Goal: Information Seeking & Learning: Learn about a topic

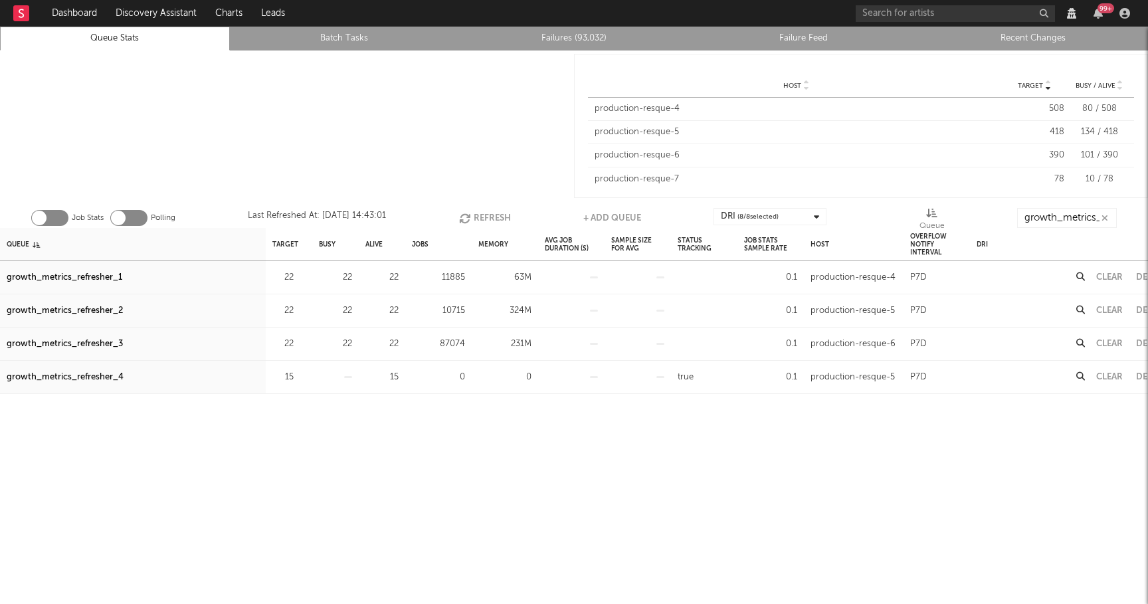
click at [473, 217] on button "Refresh" at bounding box center [485, 218] width 52 height 20
click at [488, 216] on button "Refresh" at bounding box center [485, 218] width 52 height 20
click at [108, 345] on div "growth_metrics_refresher_3" at bounding box center [65, 344] width 116 height 16
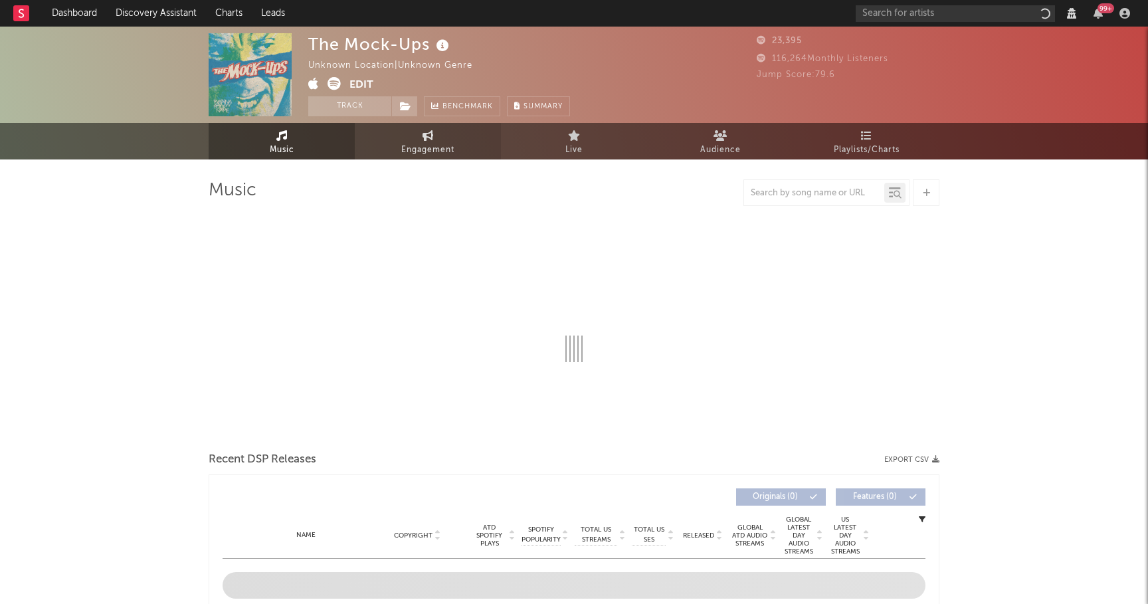
select select "1w"
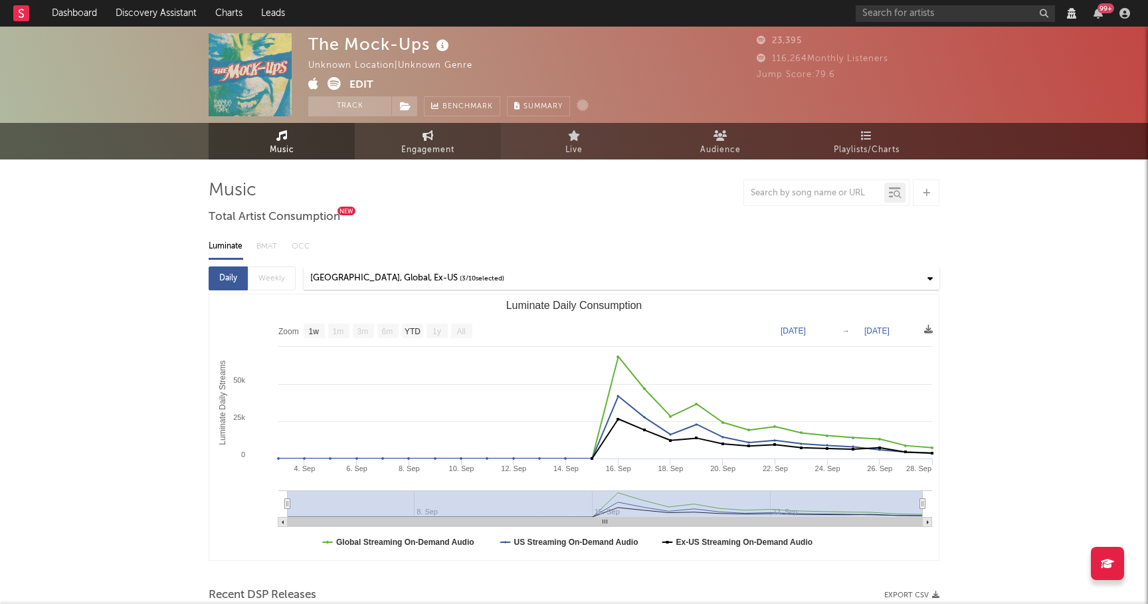
select select "View all"
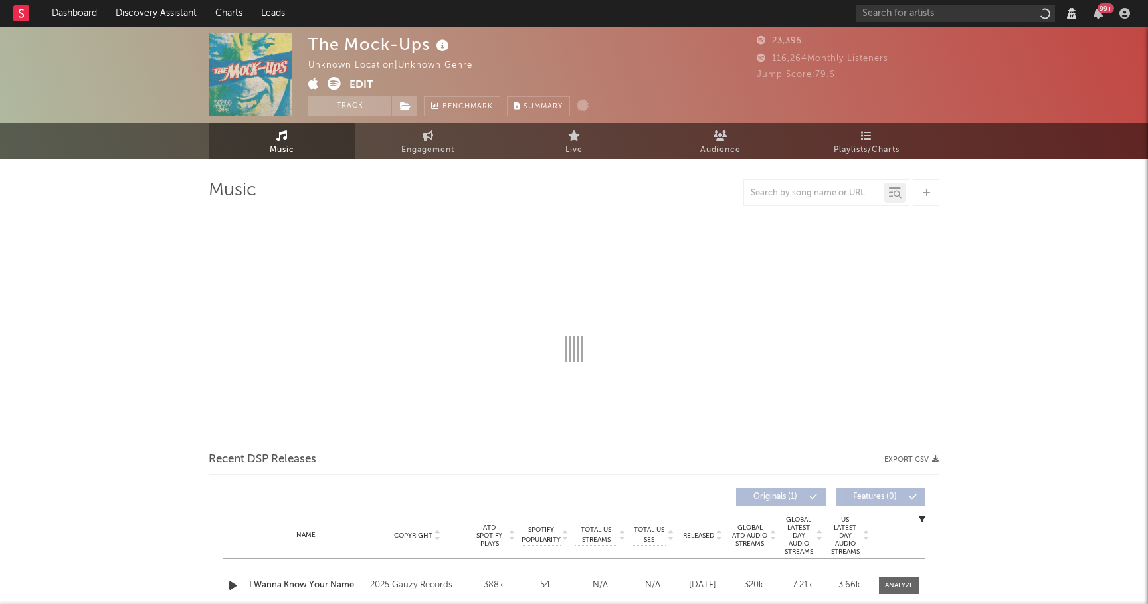
select select "1w"
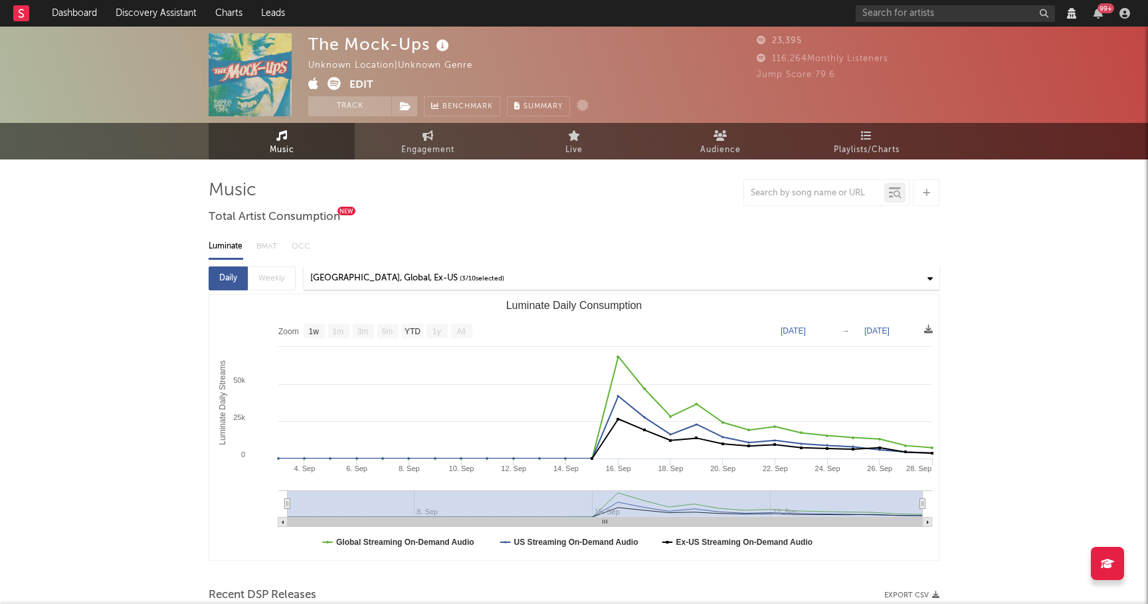
select select "View all"
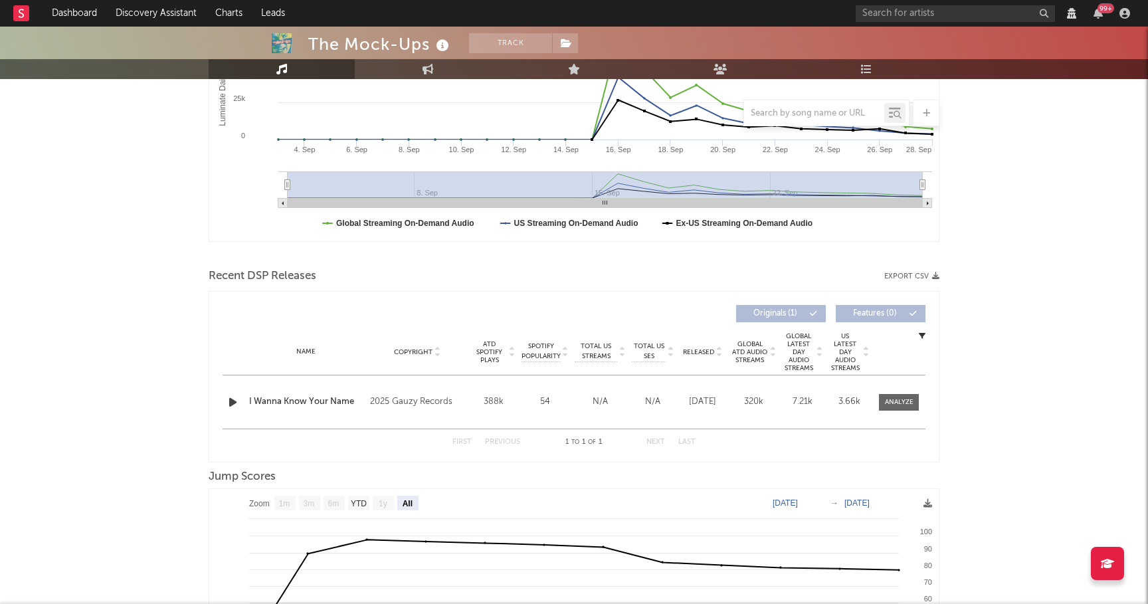
scroll to position [325, 0]
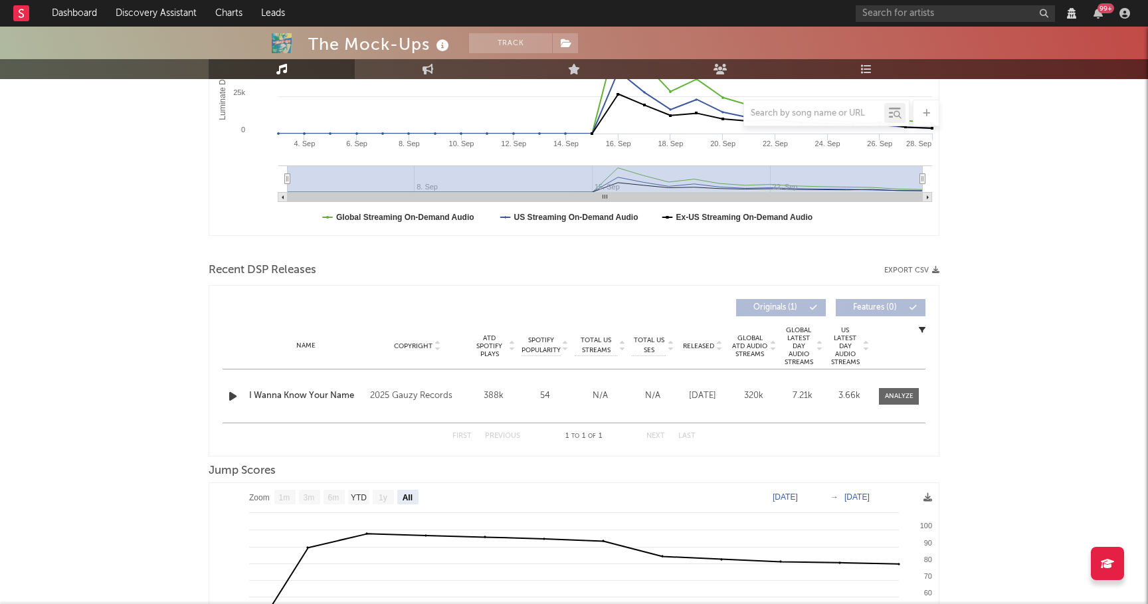
click at [304, 395] on div "I Wanna Know Your Name" at bounding box center [306, 395] width 114 height 13
select select "View all"
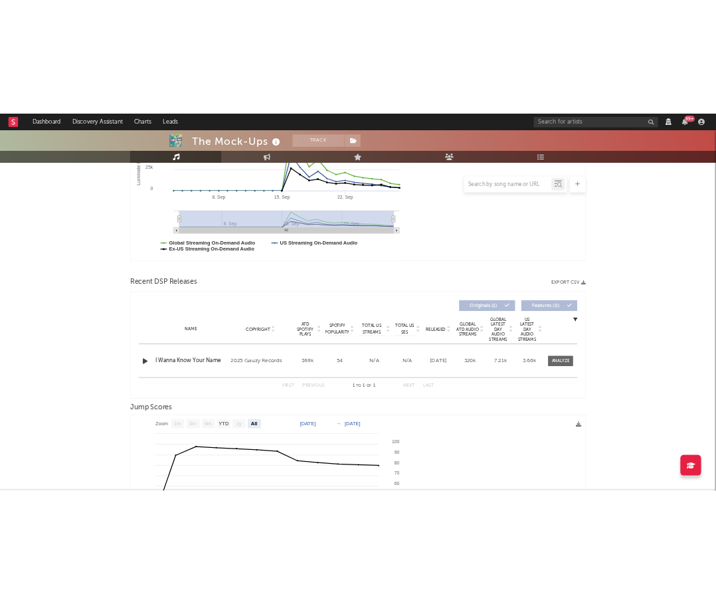
scroll to position [361, 0]
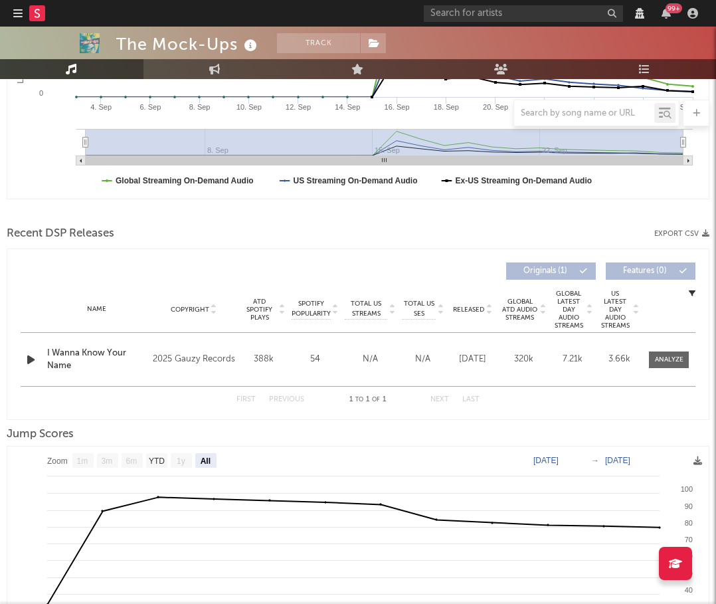
select select "1w"
select select "View all"
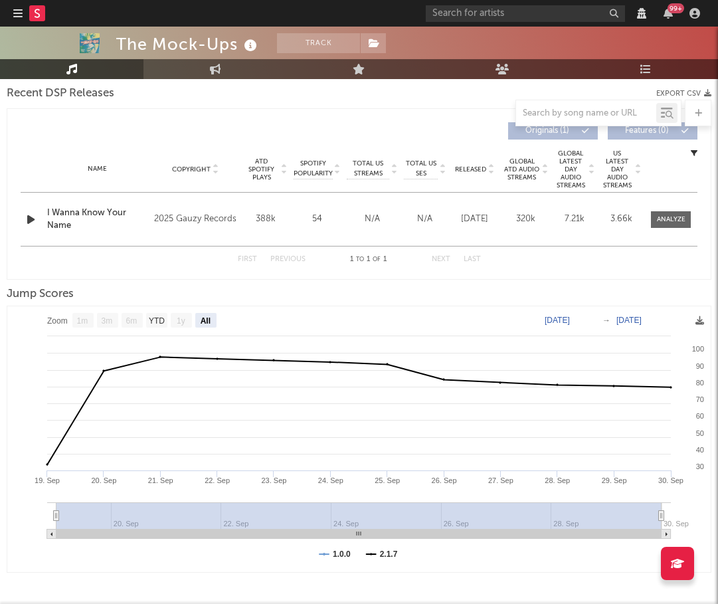
scroll to position [503, 0]
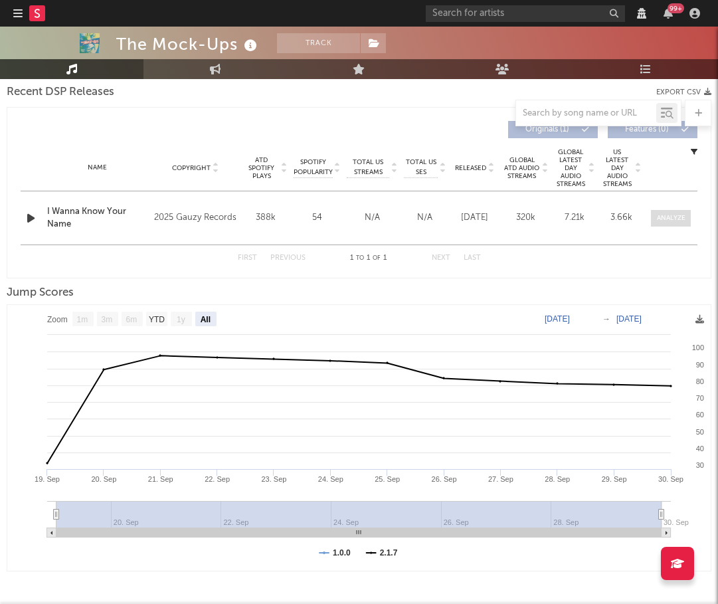
click at [667, 213] on div at bounding box center [671, 218] width 29 height 10
select select "1w"
select select "View all"
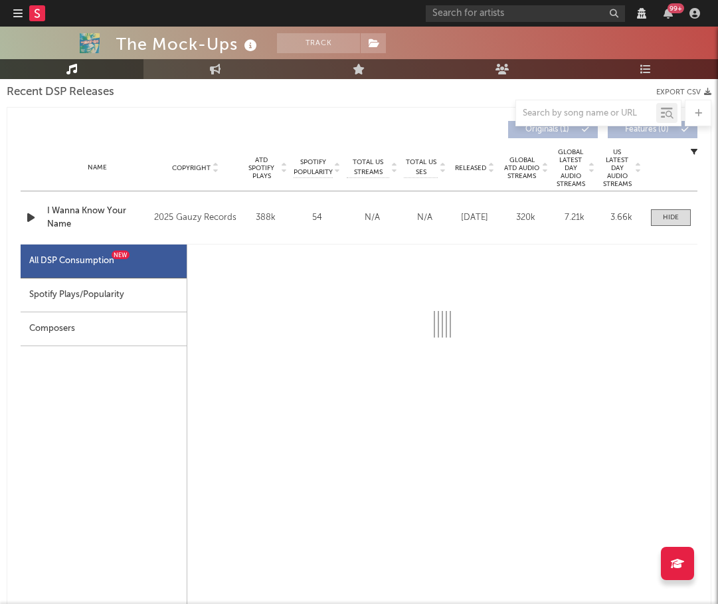
select select "1w"
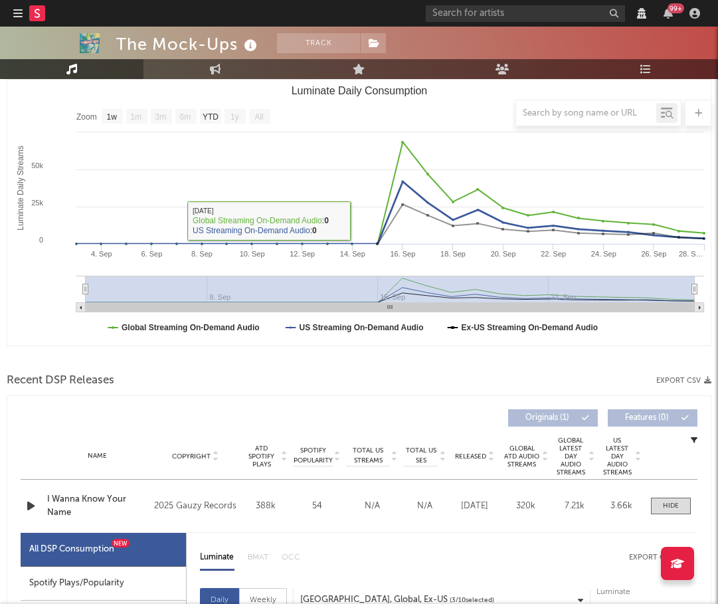
scroll to position [276, 0]
